Goal: Find specific page/section: Find specific page/section

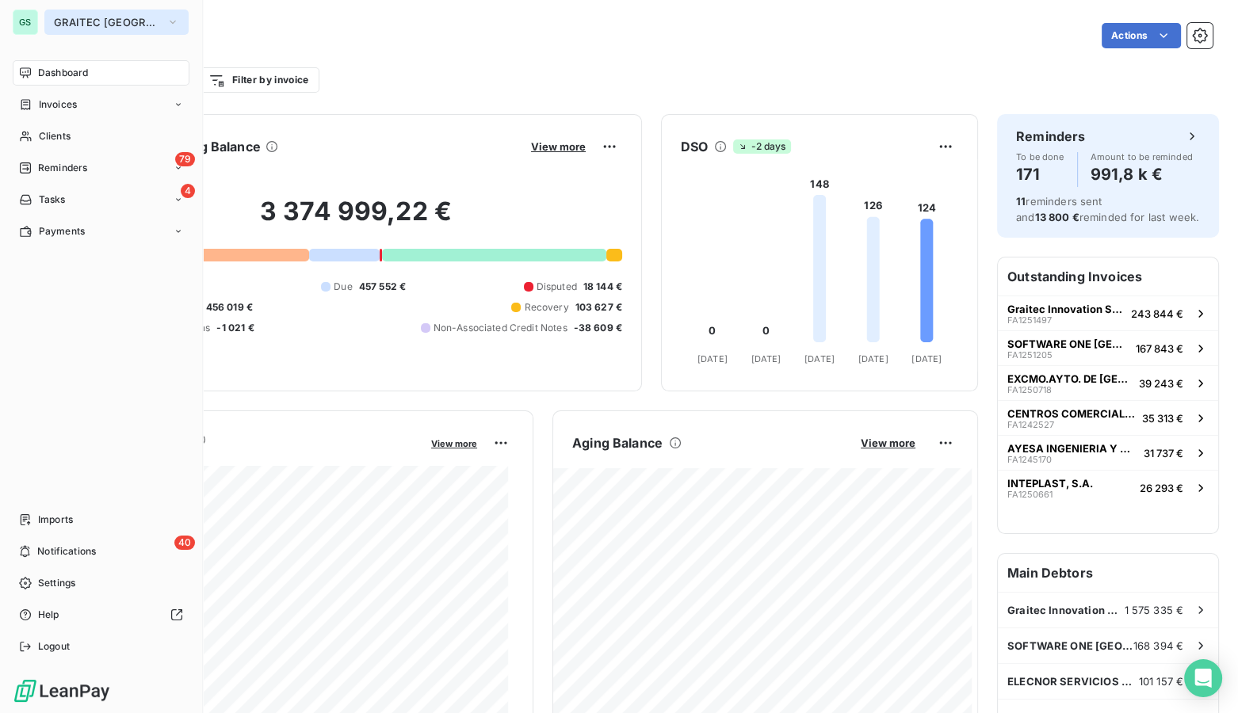
click at [64, 21] on span "GRAITEC [GEOGRAPHIC_DATA]" at bounding box center [107, 22] width 106 height 13
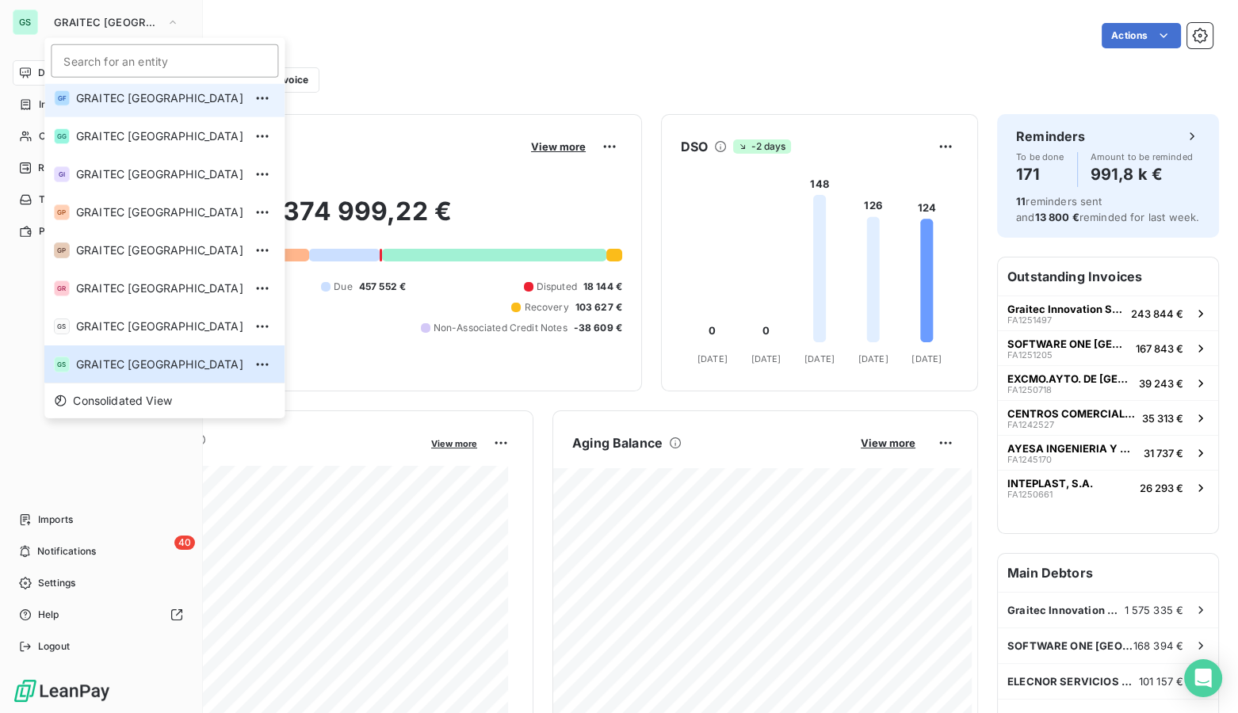
scroll to position [76, 0]
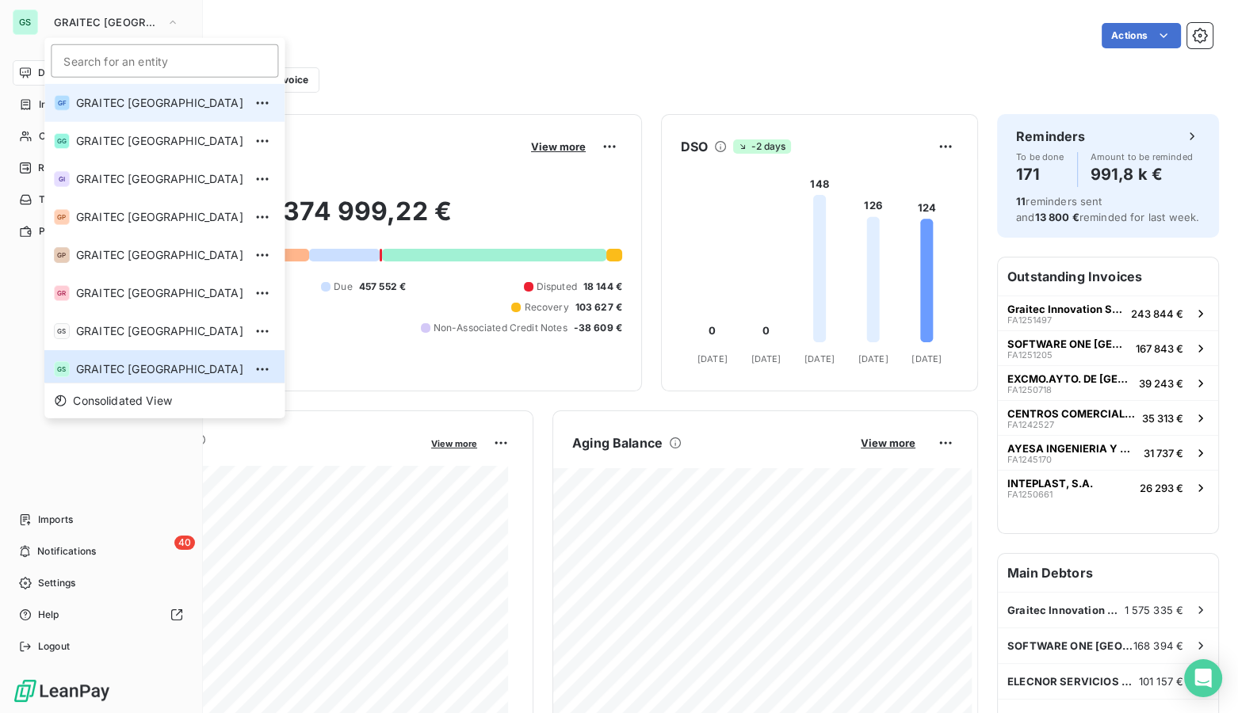
click at [159, 95] on span "GRAITEC [GEOGRAPHIC_DATA]" at bounding box center [159, 103] width 167 height 16
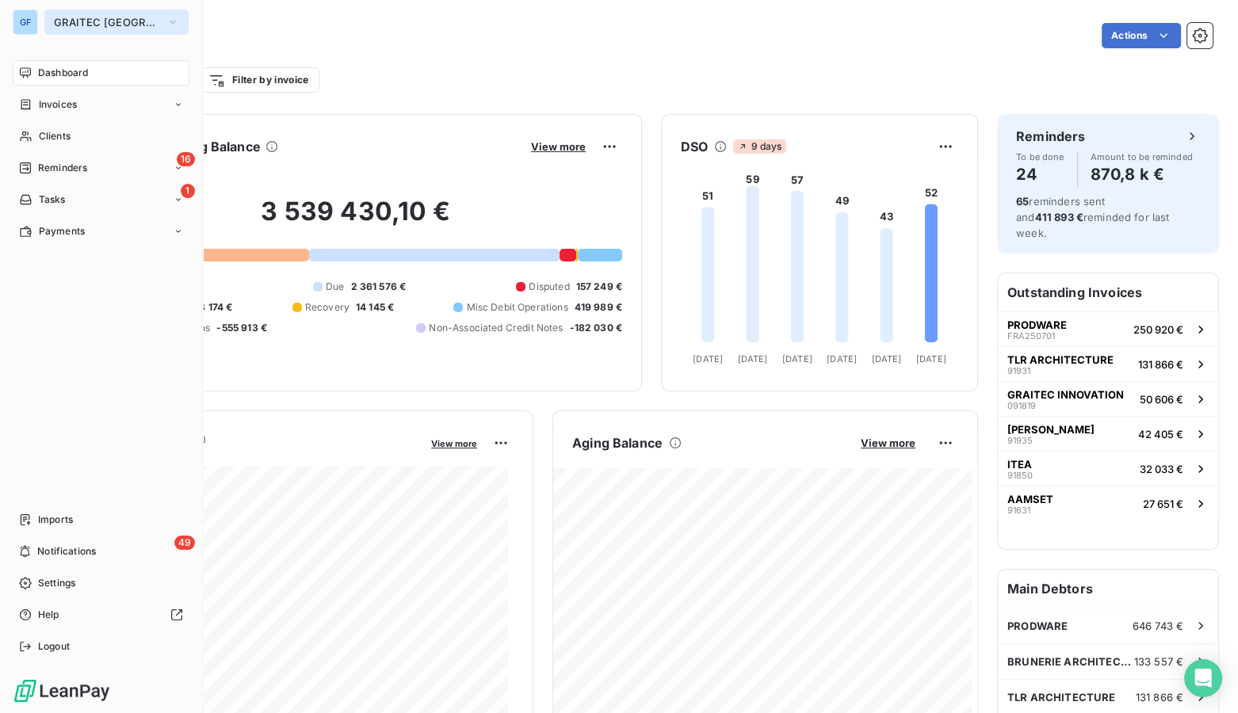
click at [63, 19] on span "GRAITEC FRANCE" at bounding box center [107, 22] width 106 height 13
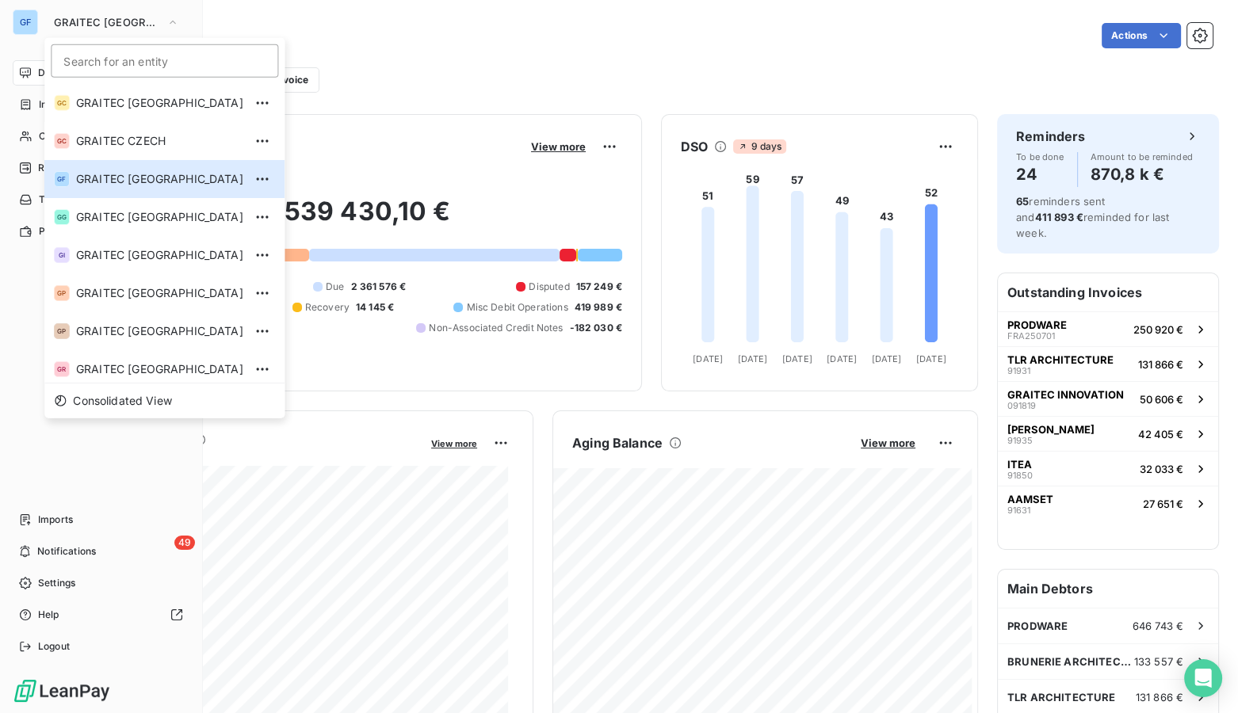
scroll to position [157, 0]
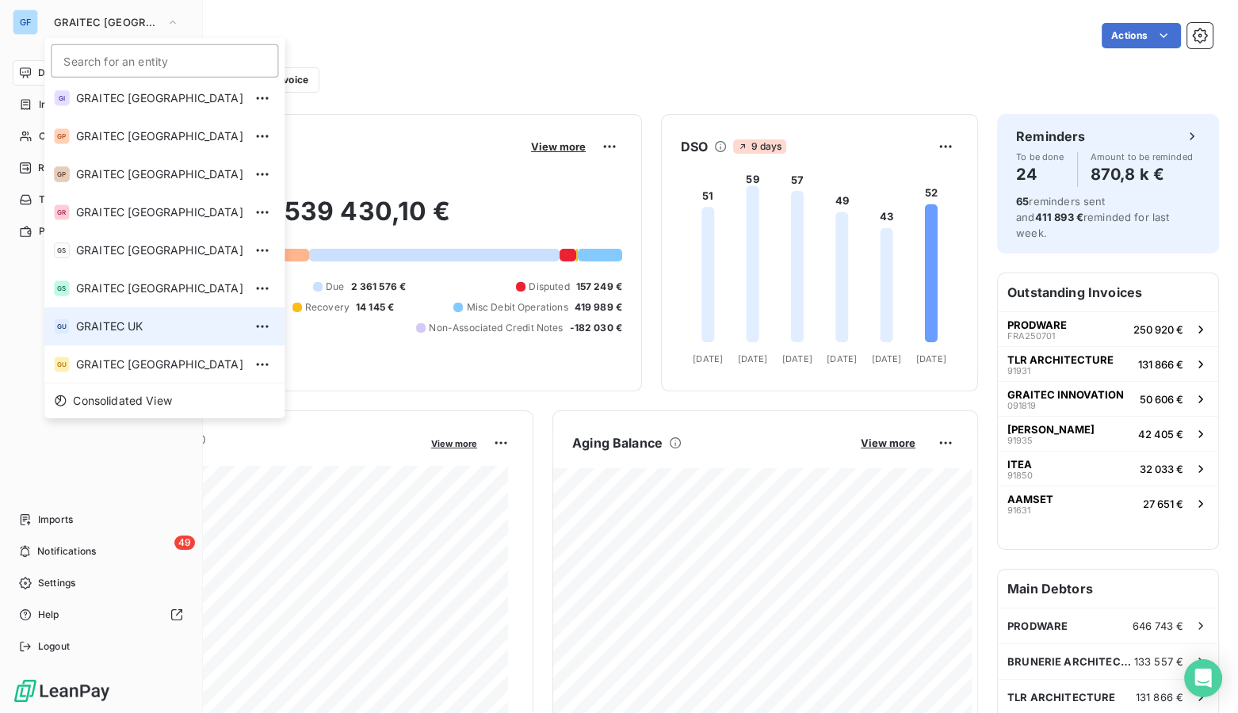
click at [132, 327] on span "GRAITEC UK" at bounding box center [159, 327] width 167 height 16
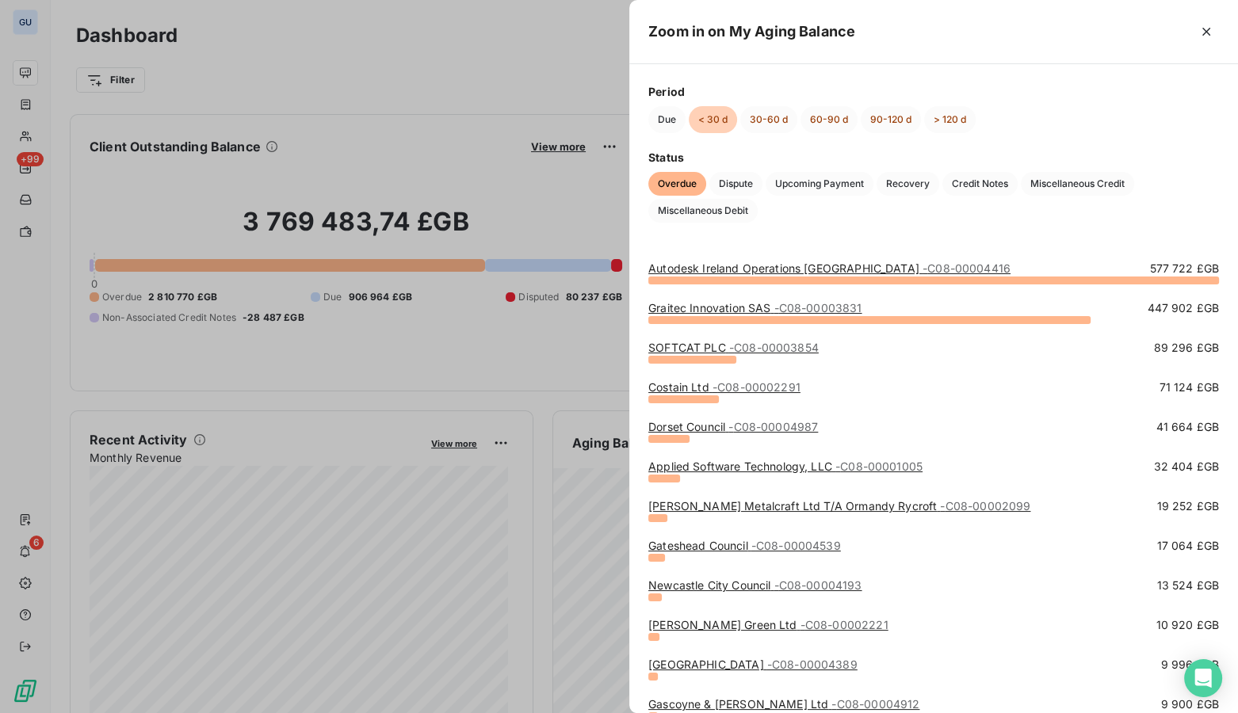
click at [453, 48] on div at bounding box center [619, 356] width 1238 height 713
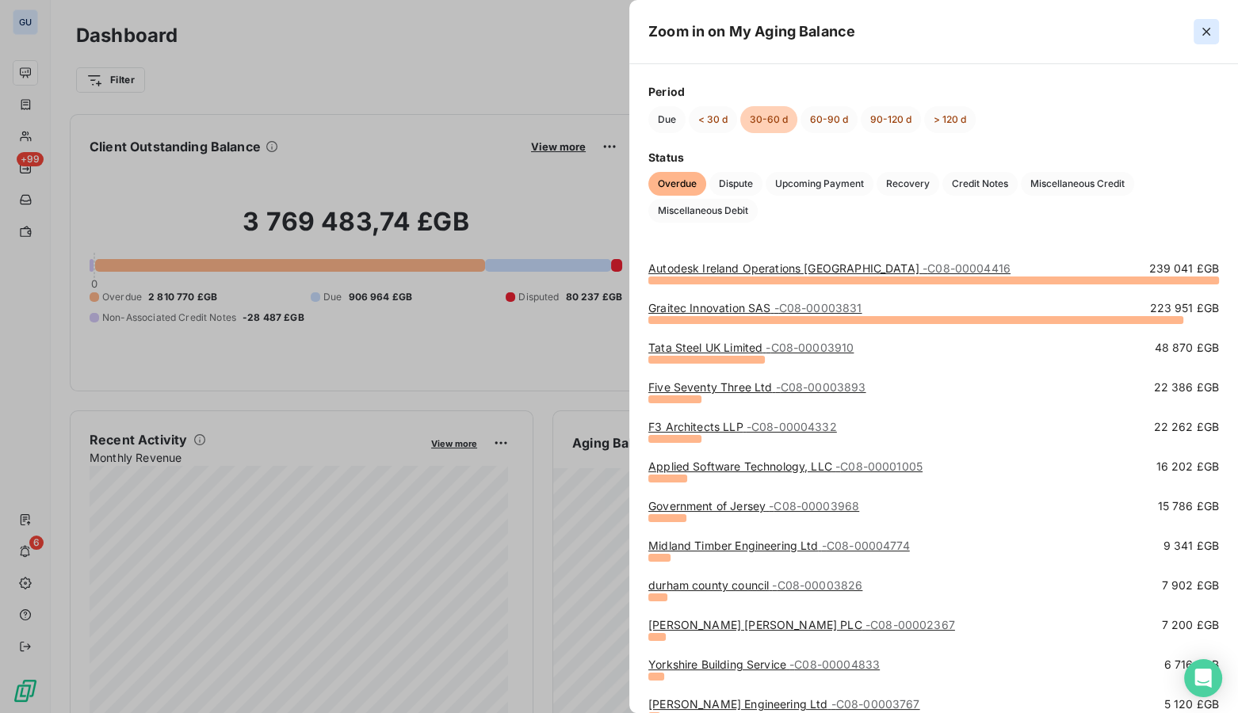
click at [1205, 32] on icon "button" at bounding box center [1206, 32] width 16 height 16
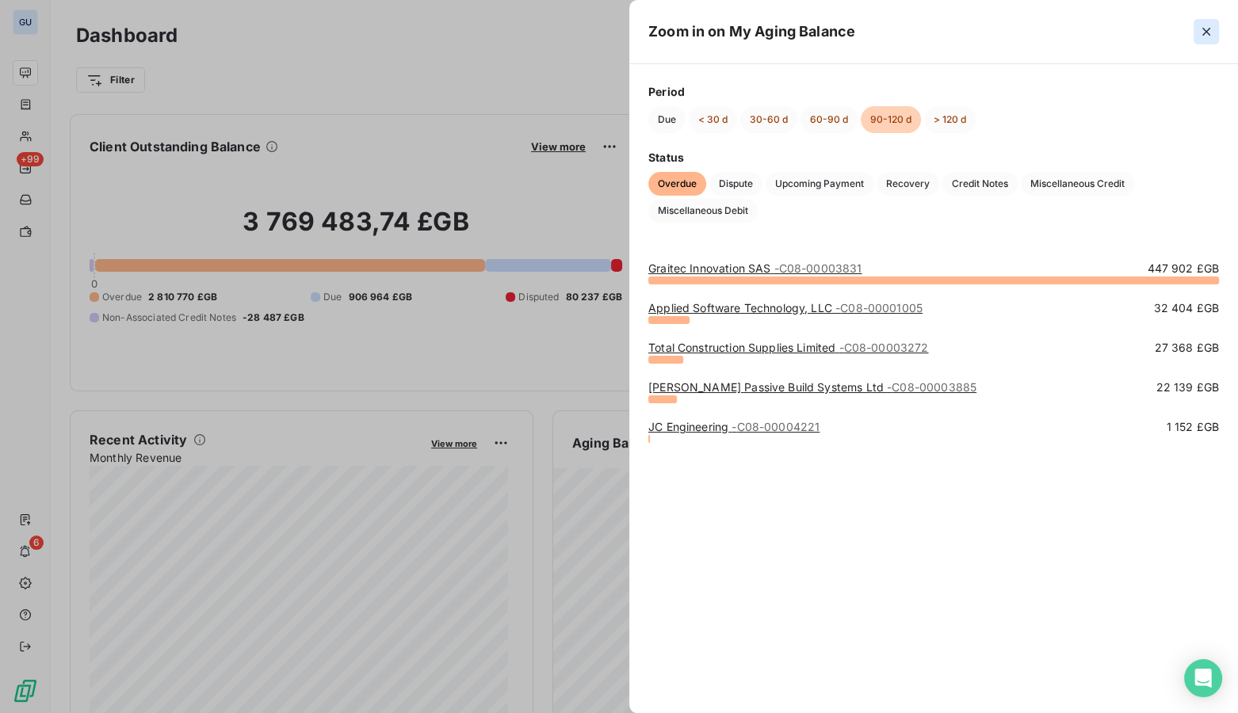
click at [1210, 31] on icon "button" at bounding box center [1206, 32] width 16 height 16
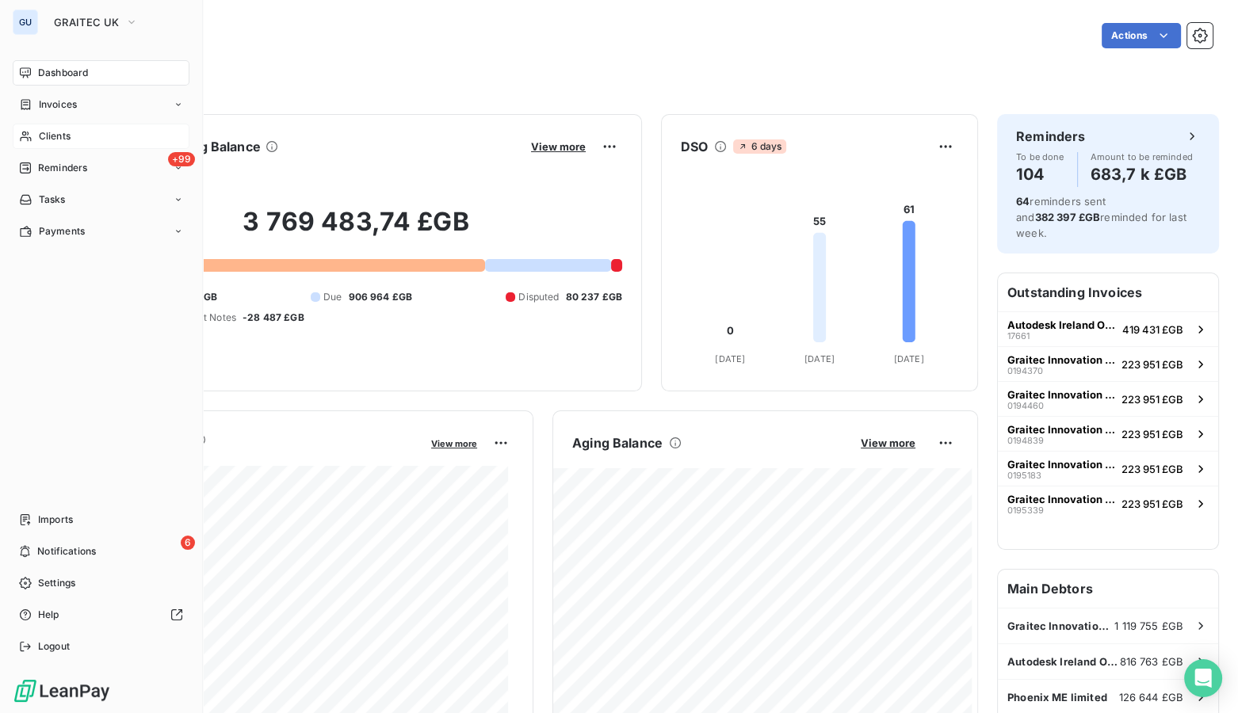
click at [59, 131] on span "Clients" at bounding box center [55, 136] width 32 height 14
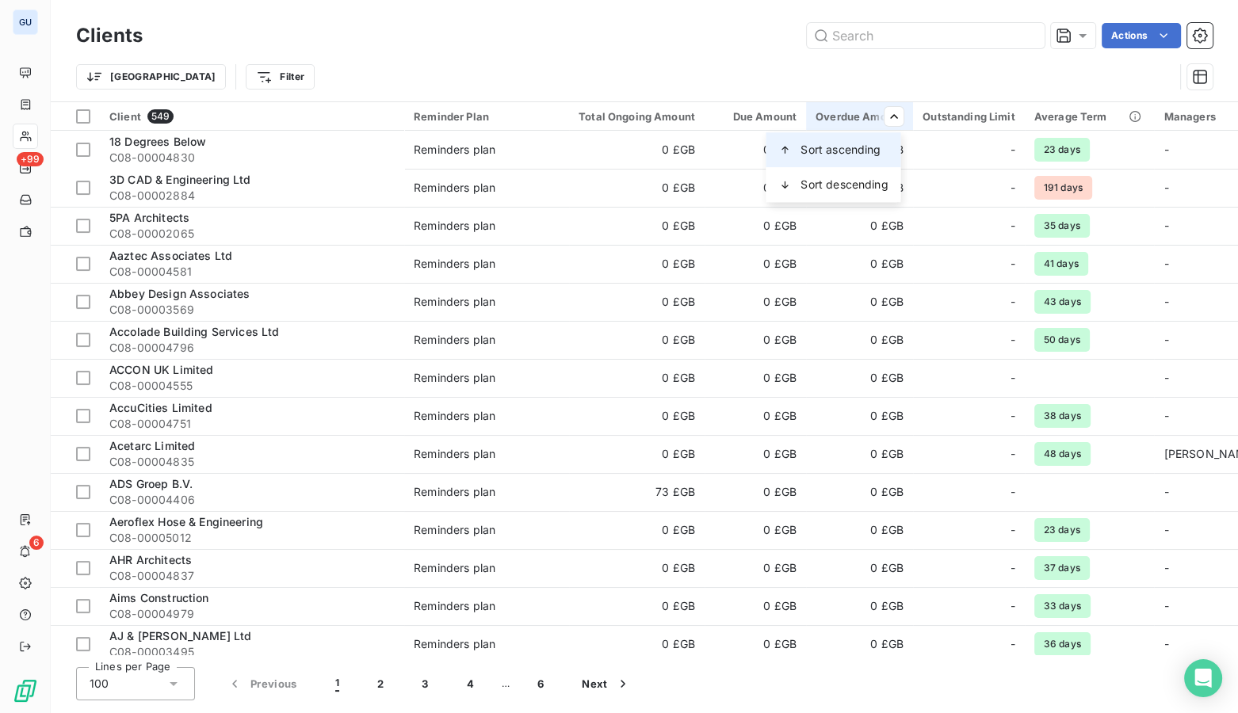
click at [850, 147] on span "Sort ascending" at bounding box center [841, 150] width 80 height 16
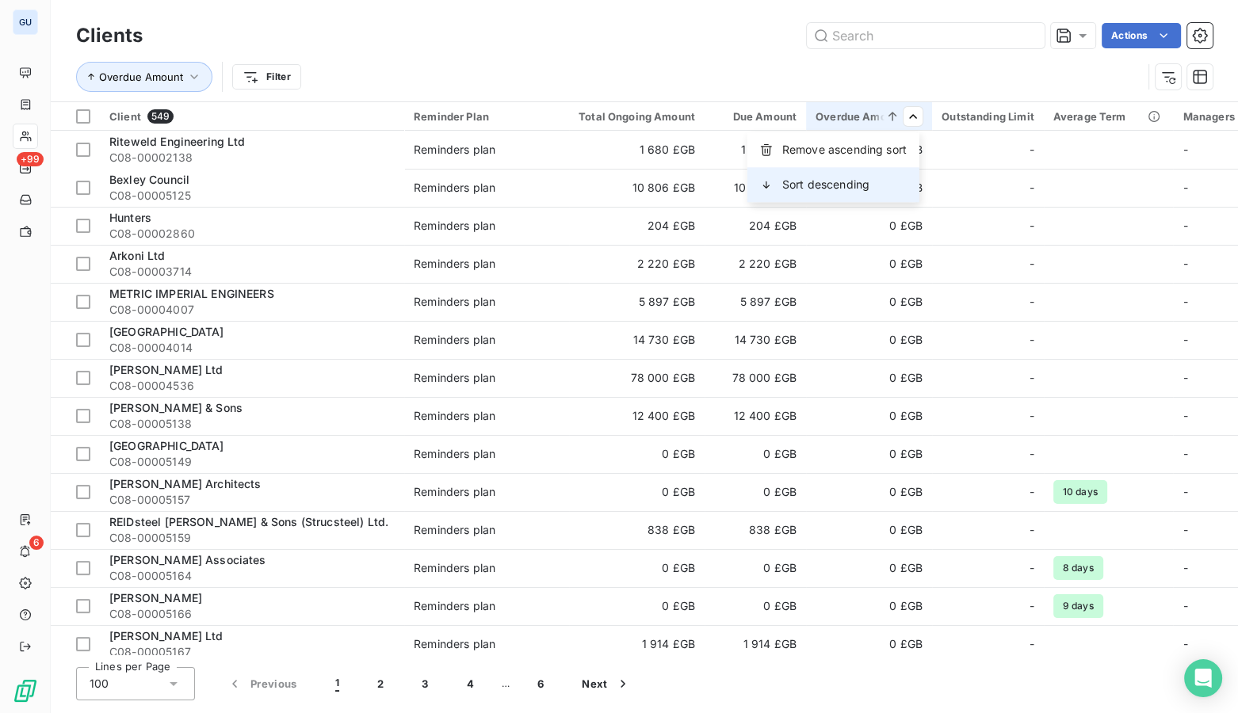
click at [872, 182] on div "Sort descending" at bounding box center [833, 184] width 172 height 35
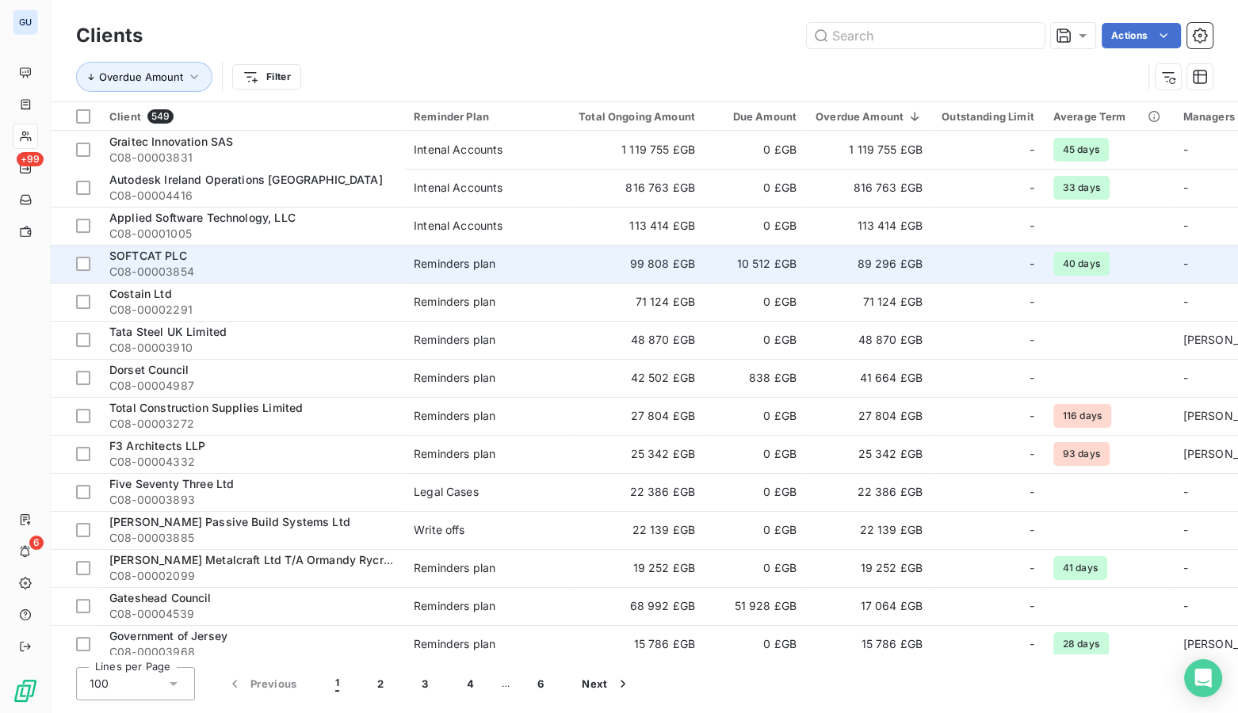
click at [861, 268] on td "89 296 £GB" at bounding box center [869, 264] width 126 height 38
